Goal: Navigation & Orientation: Find specific page/section

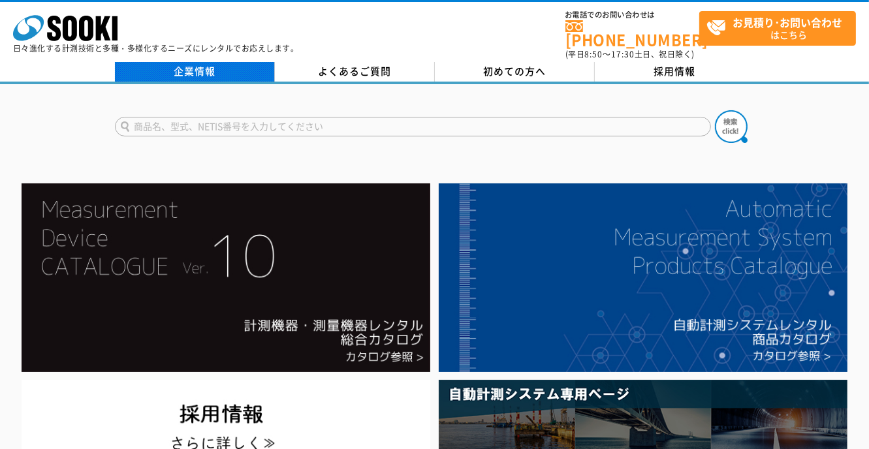
click at [259, 62] on link "企業情報" at bounding box center [195, 72] width 160 height 20
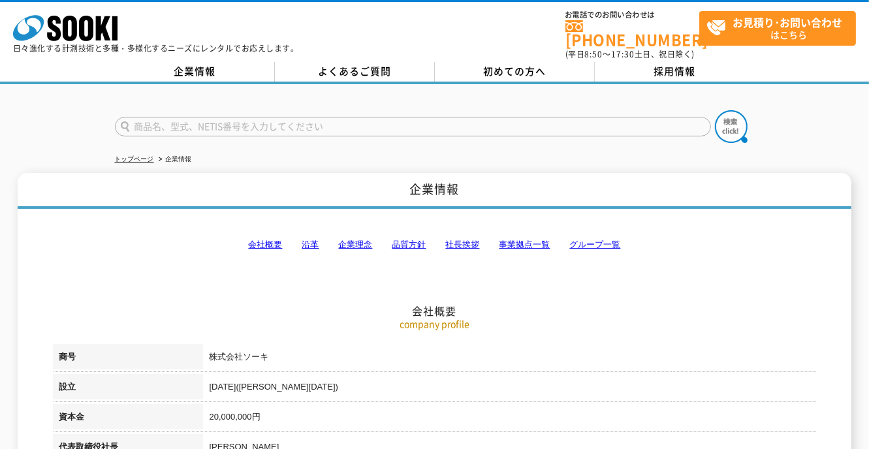
click at [532, 240] on link "事業拠点一覧" at bounding box center [524, 245] width 51 height 10
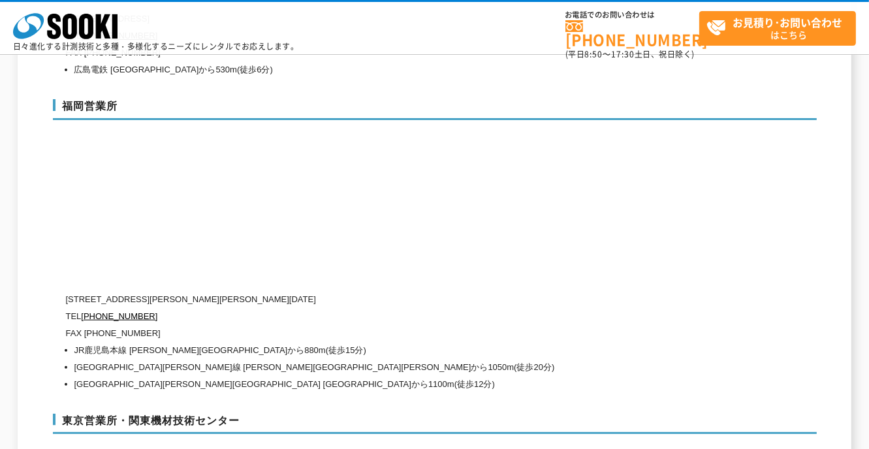
scroll to position [5154, 0]
